Goal: Information Seeking & Learning: Learn about a topic

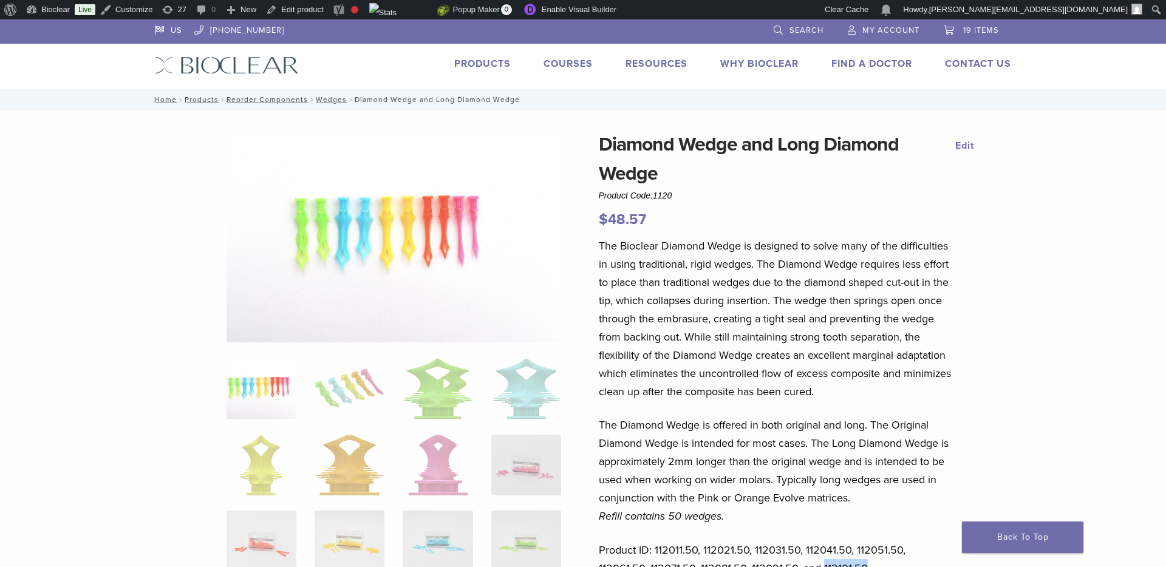
click at [268, 58] on img at bounding box center [227, 65] width 144 height 18
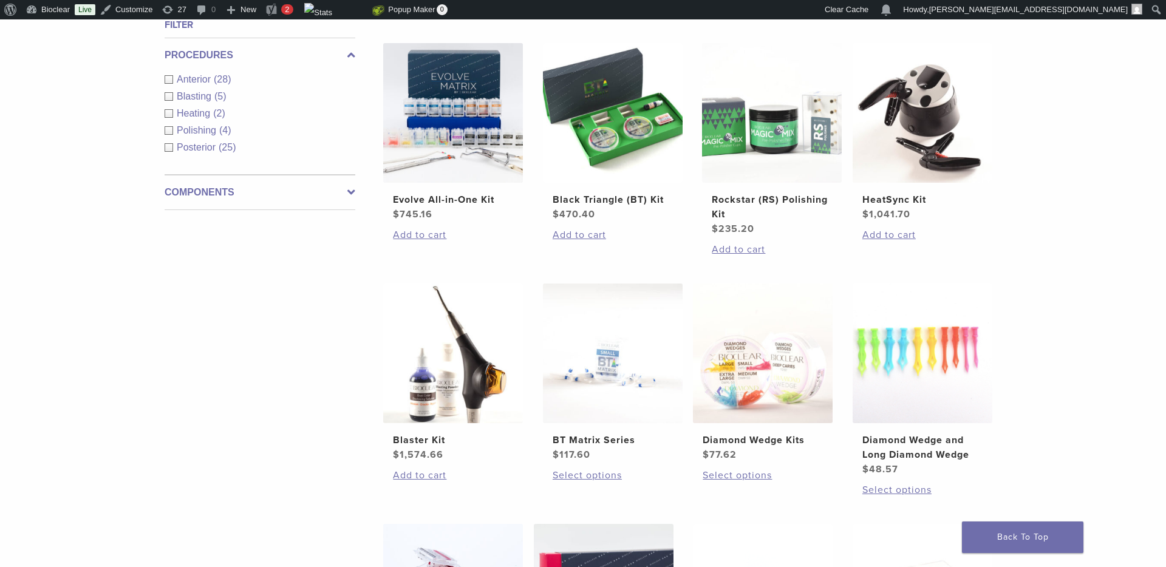
scroll to position [484, 0]
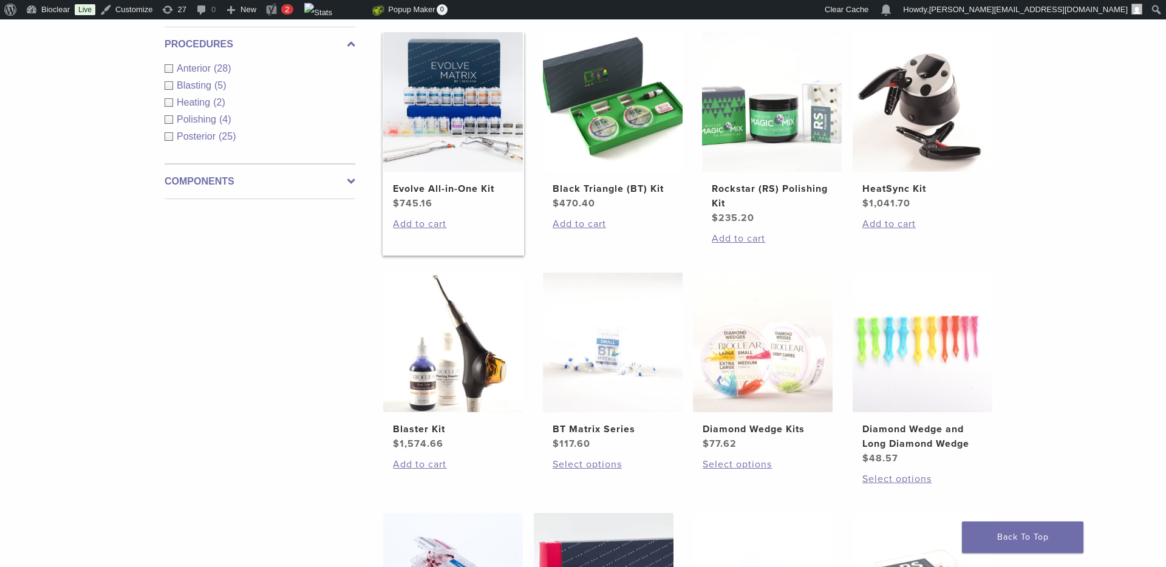
click at [487, 190] on h2 "Evolve All-in-One Kit" at bounding box center [453, 189] width 120 height 15
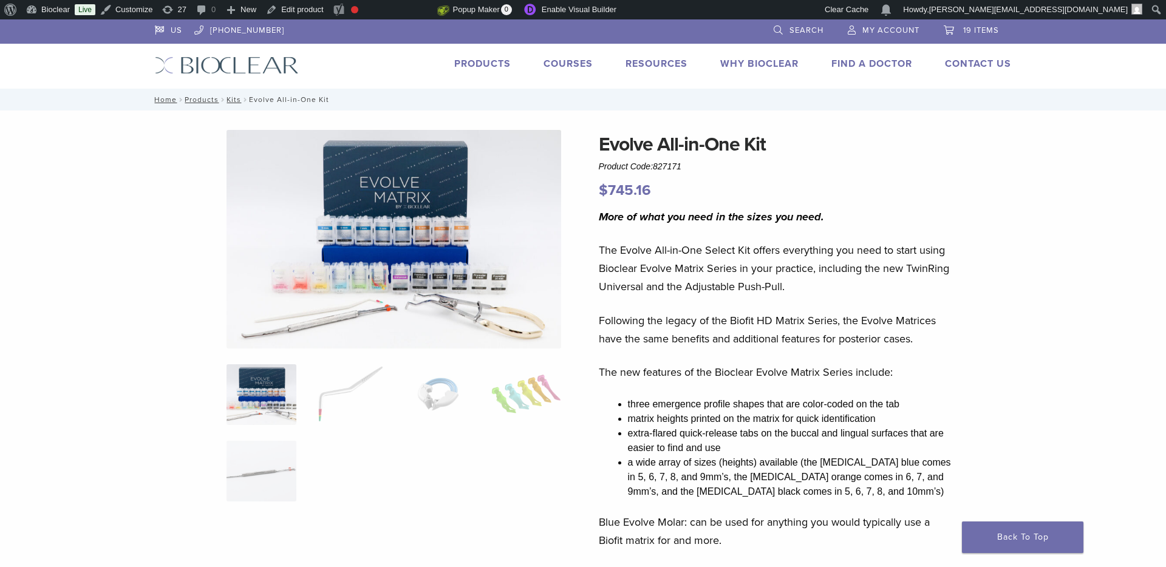
click at [465, 61] on link "Products" at bounding box center [482, 64] width 56 height 12
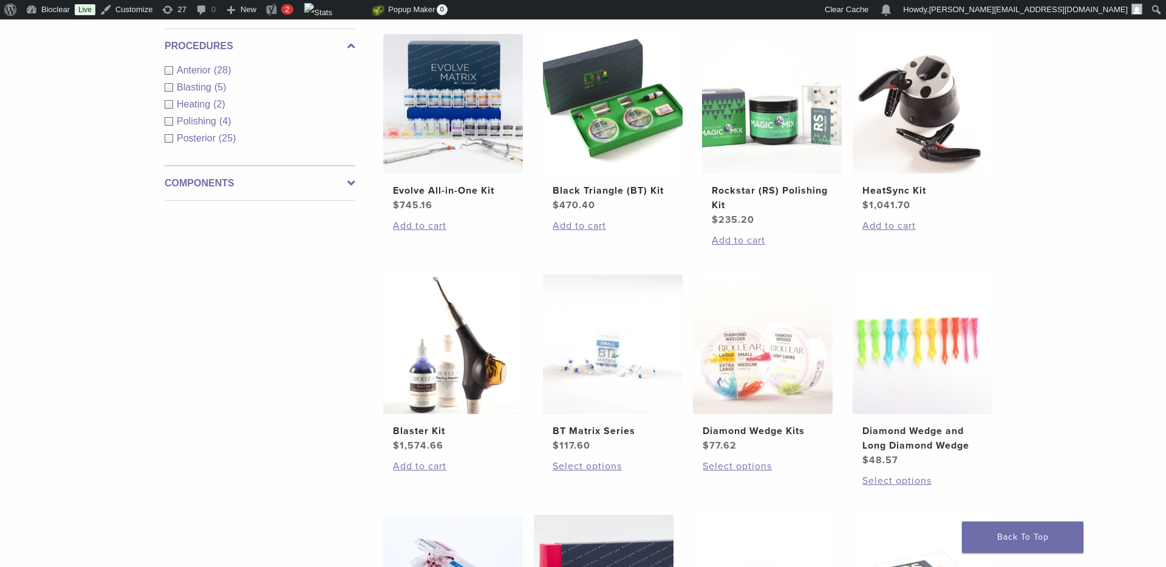
scroll to position [511, 0]
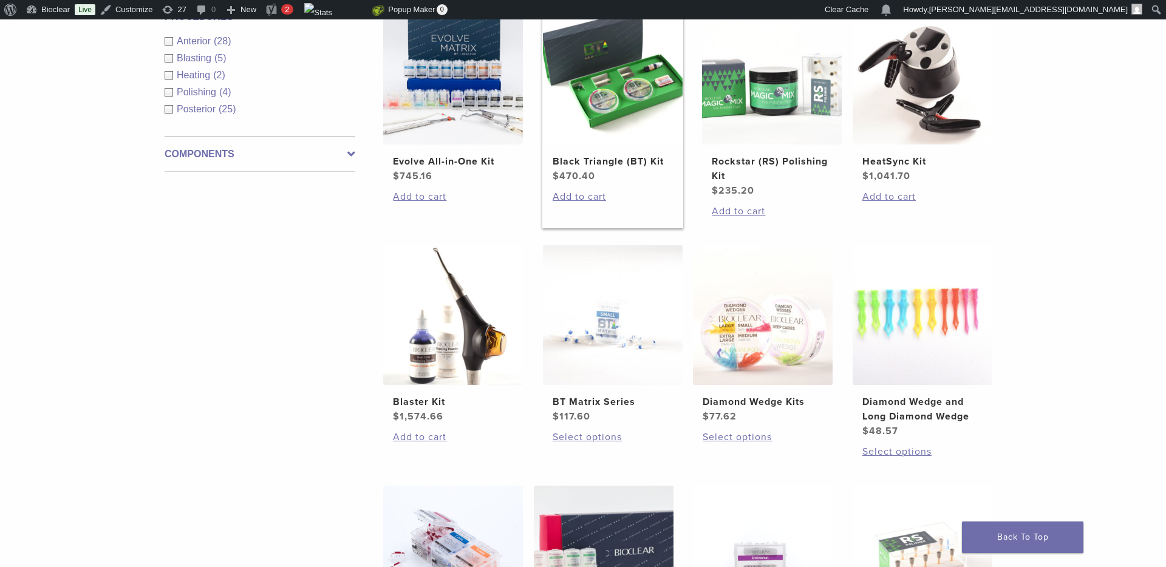
click at [623, 159] on h2 "Black Triangle (BT) Kit" at bounding box center [613, 161] width 120 height 15
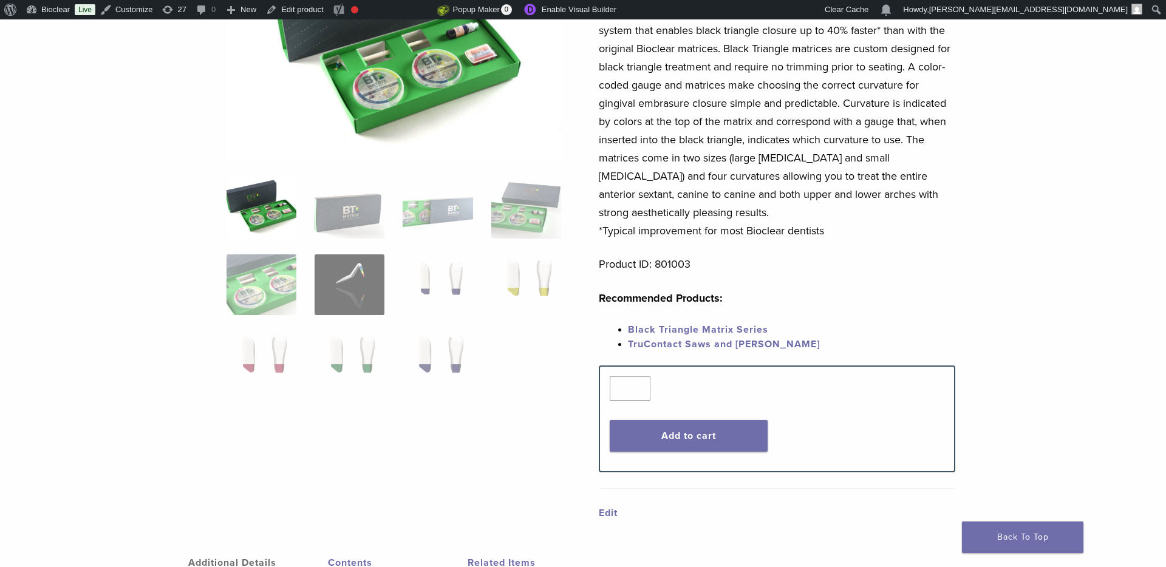
scroll to position [129, 0]
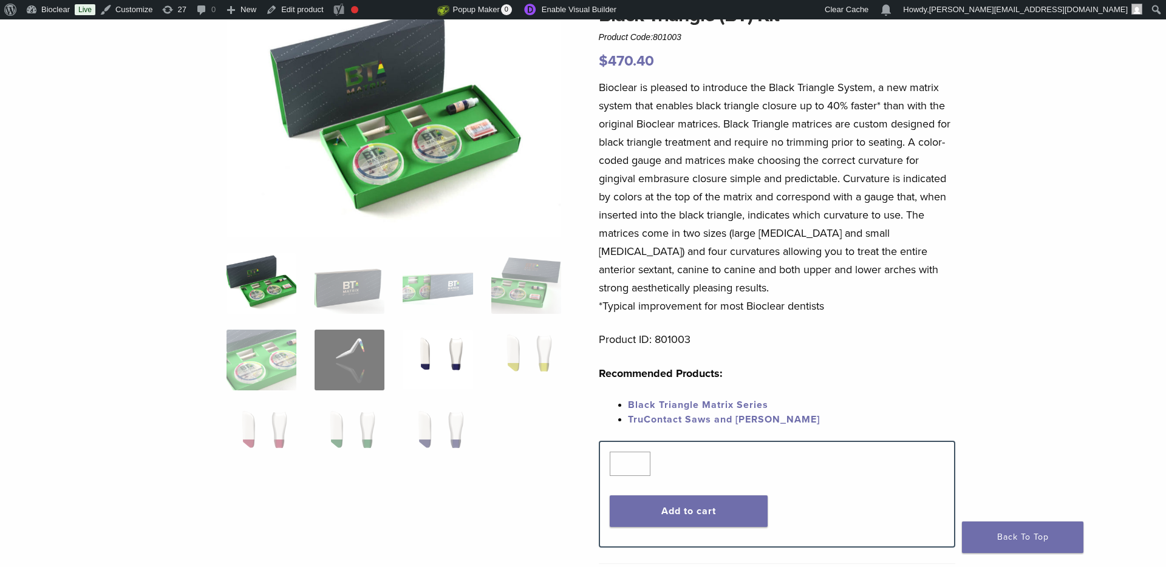
click at [426, 367] on img at bounding box center [438, 360] width 70 height 61
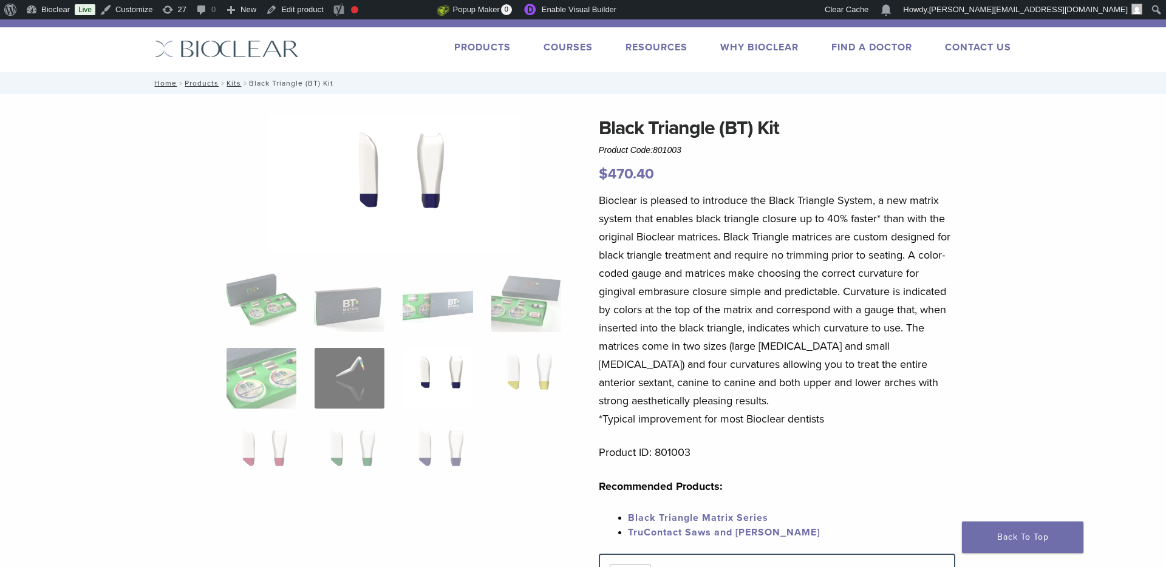
scroll to position [0, 0]
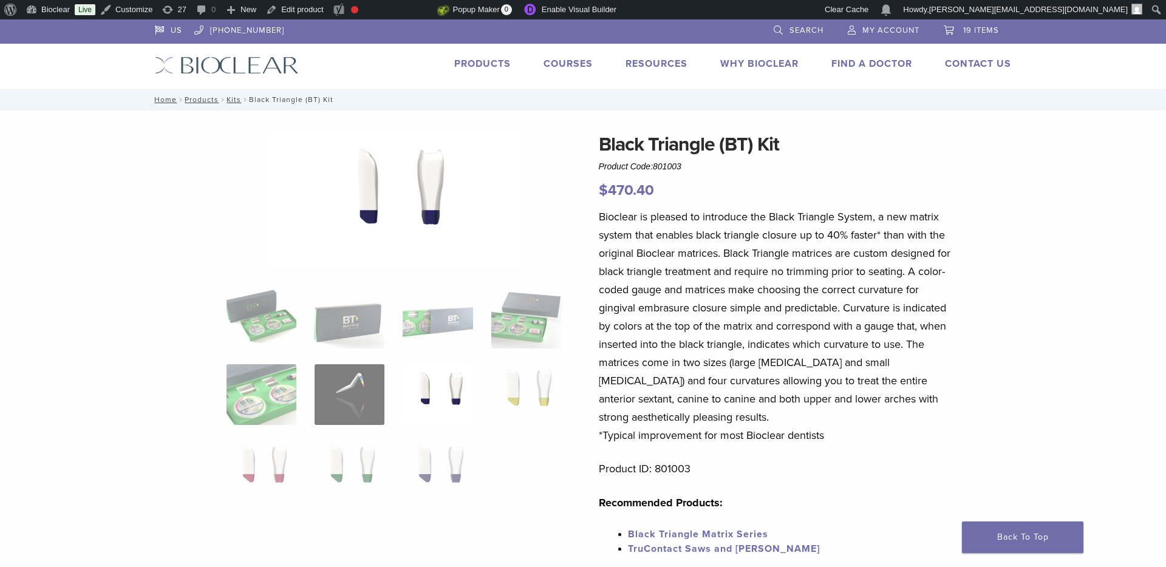
click at [404, 205] on img at bounding box center [394, 201] width 253 height 142
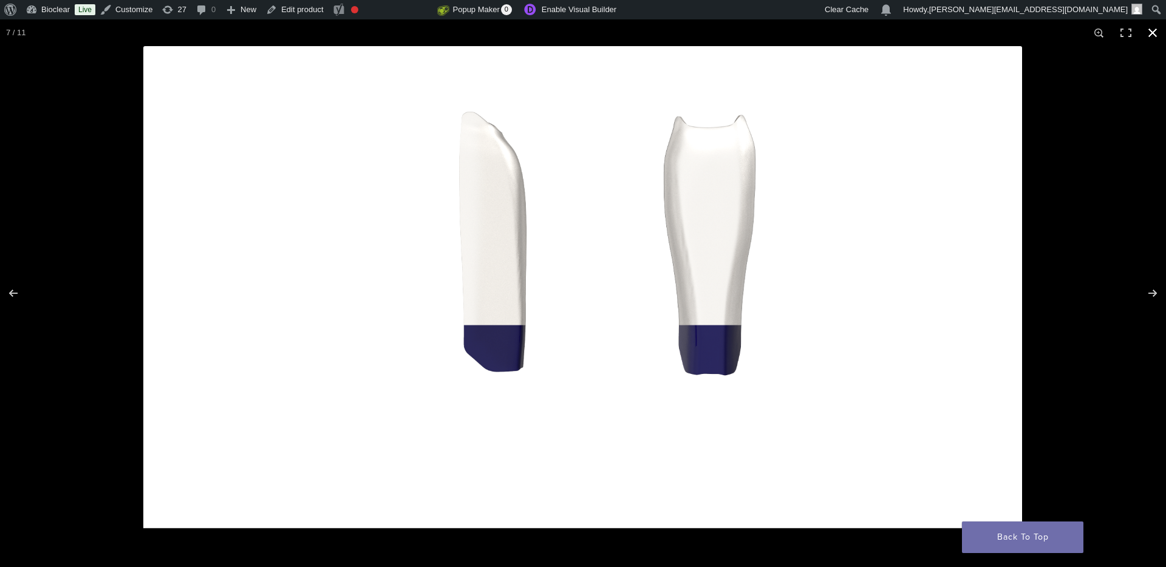
click at [1154, 32] on button "Close (Esc)" at bounding box center [1153, 32] width 27 height 27
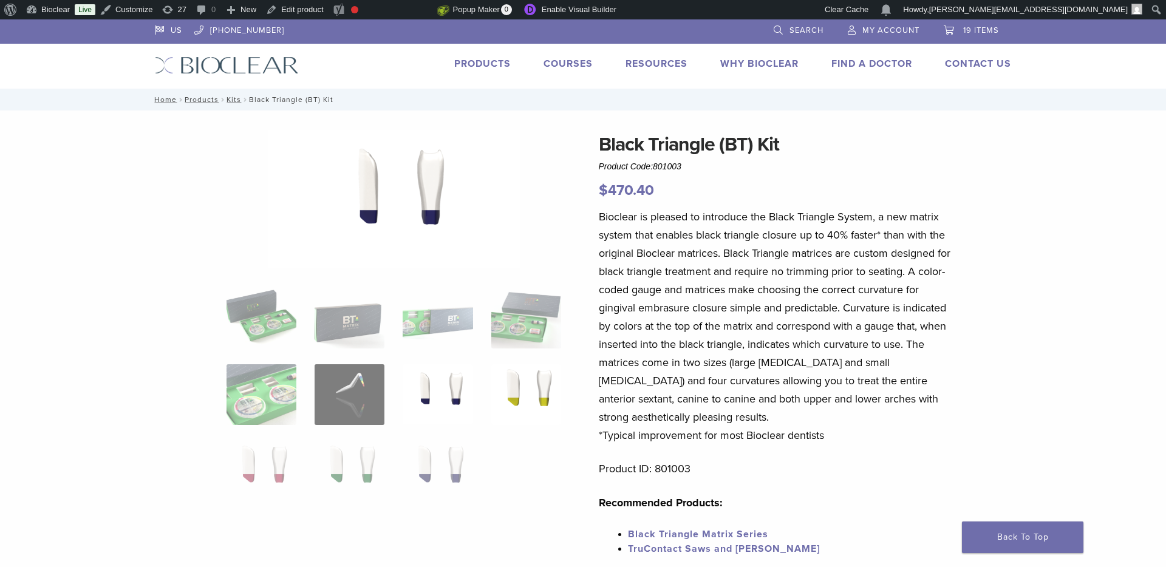
click at [538, 394] on img at bounding box center [526, 394] width 70 height 61
click at [430, 205] on img at bounding box center [393, 201] width 253 height 142
